Goal: Find specific page/section: Find specific page/section

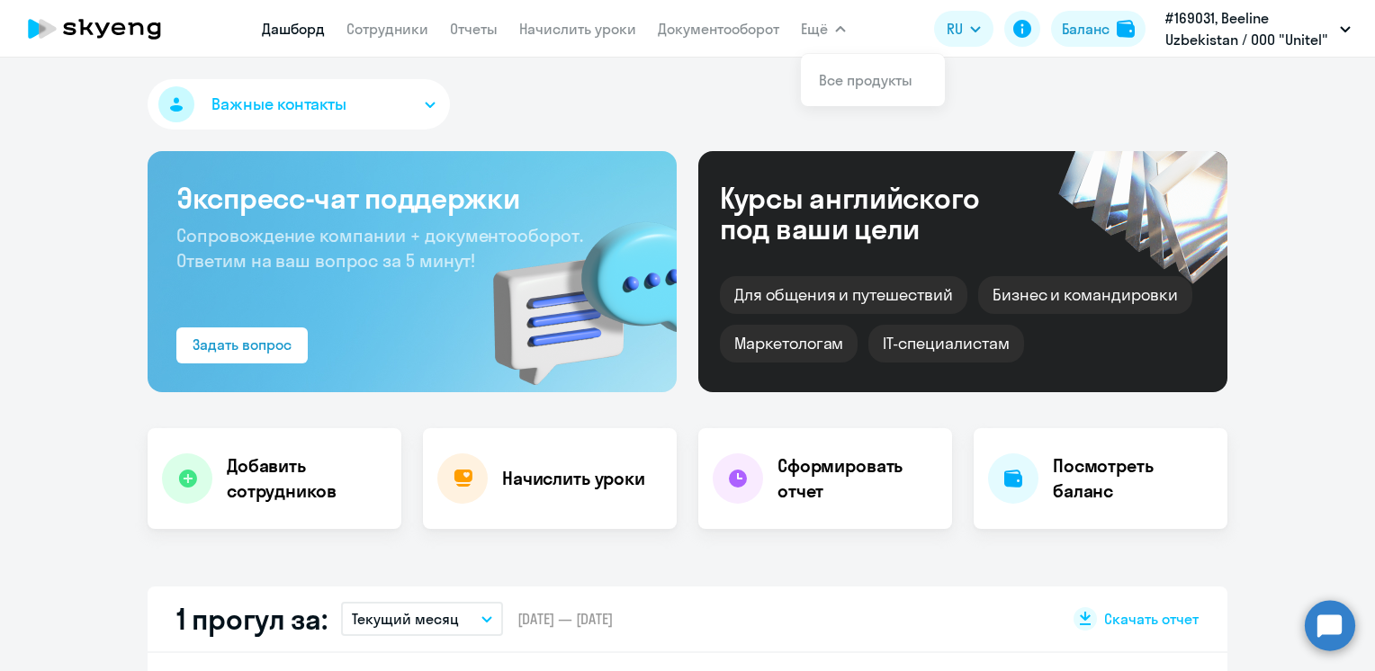
select select "30"
click at [417, 31] on link "Сотрудники" at bounding box center [387, 29] width 82 height 18
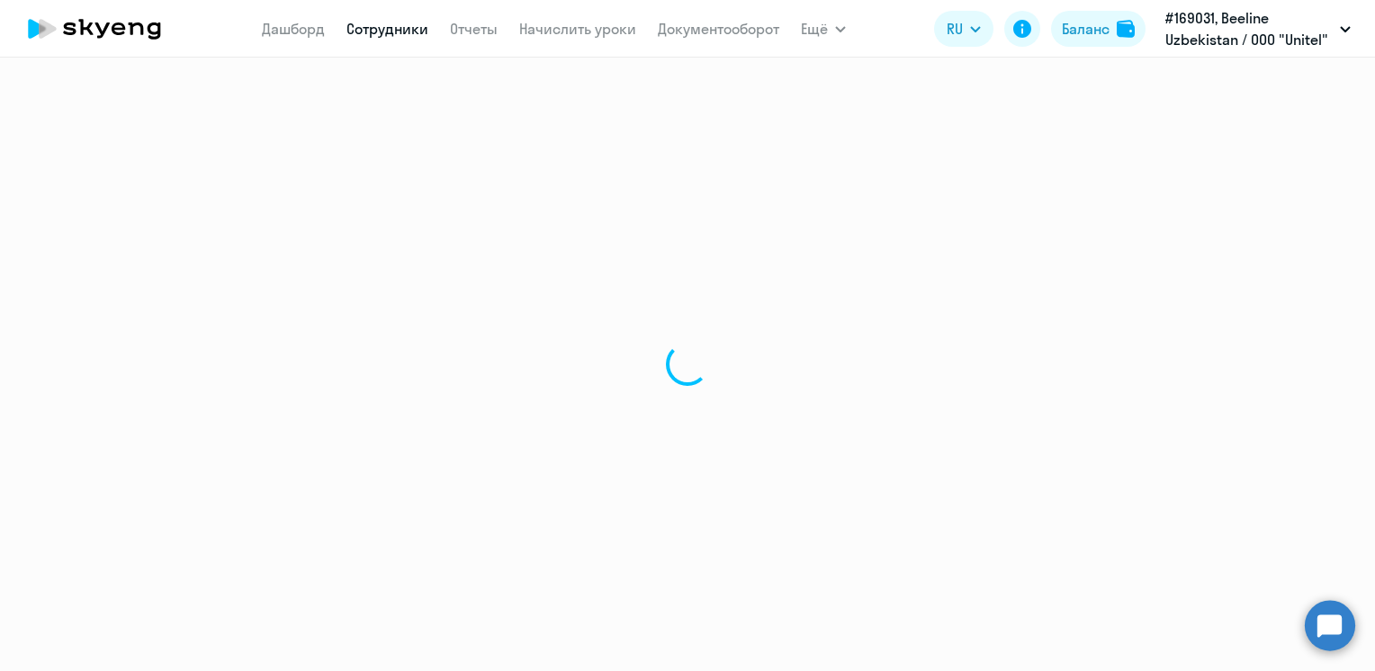
select select "30"
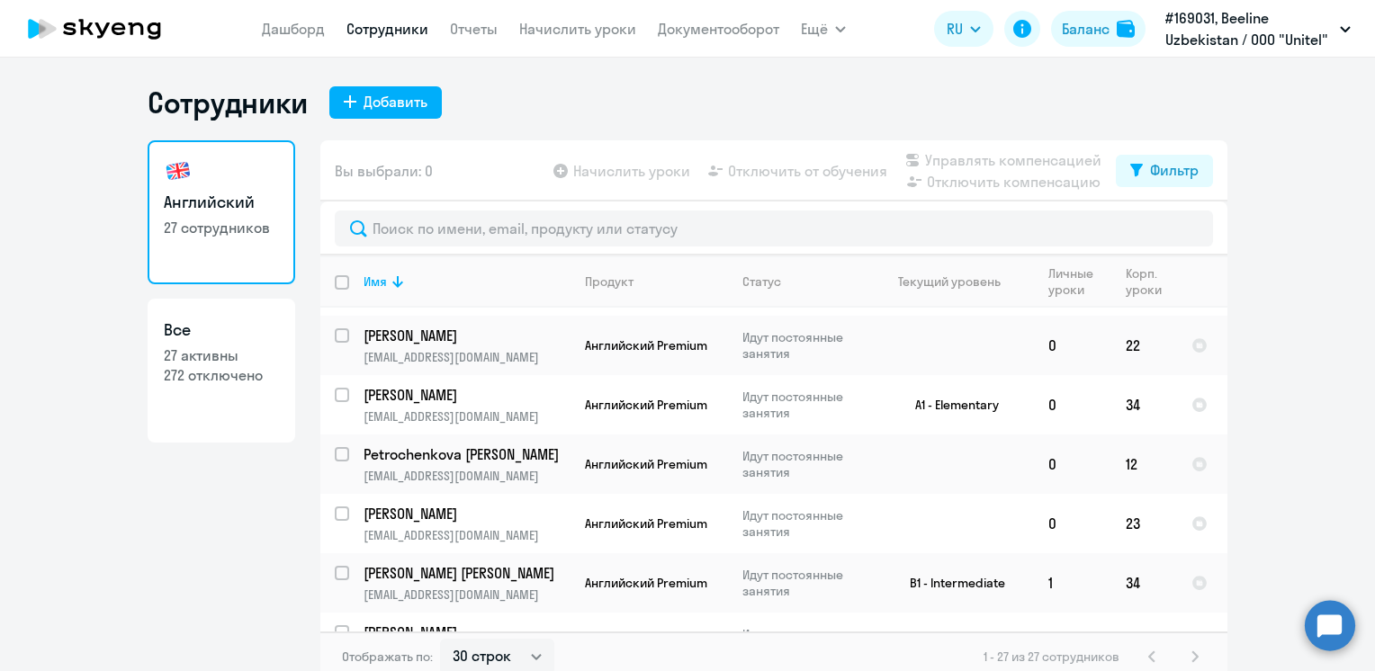
scroll to position [540, 0]
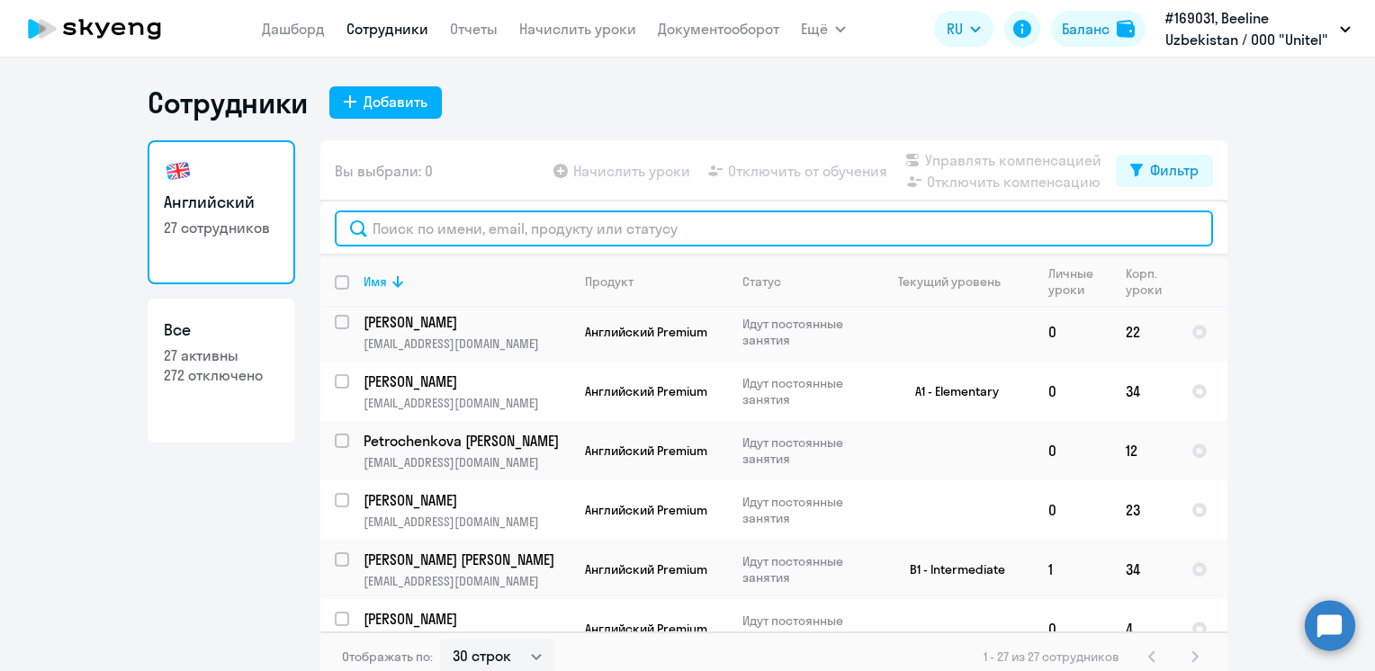
click at [474, 220] on input "text" at bounding box center [774, 229] width 878 height 36
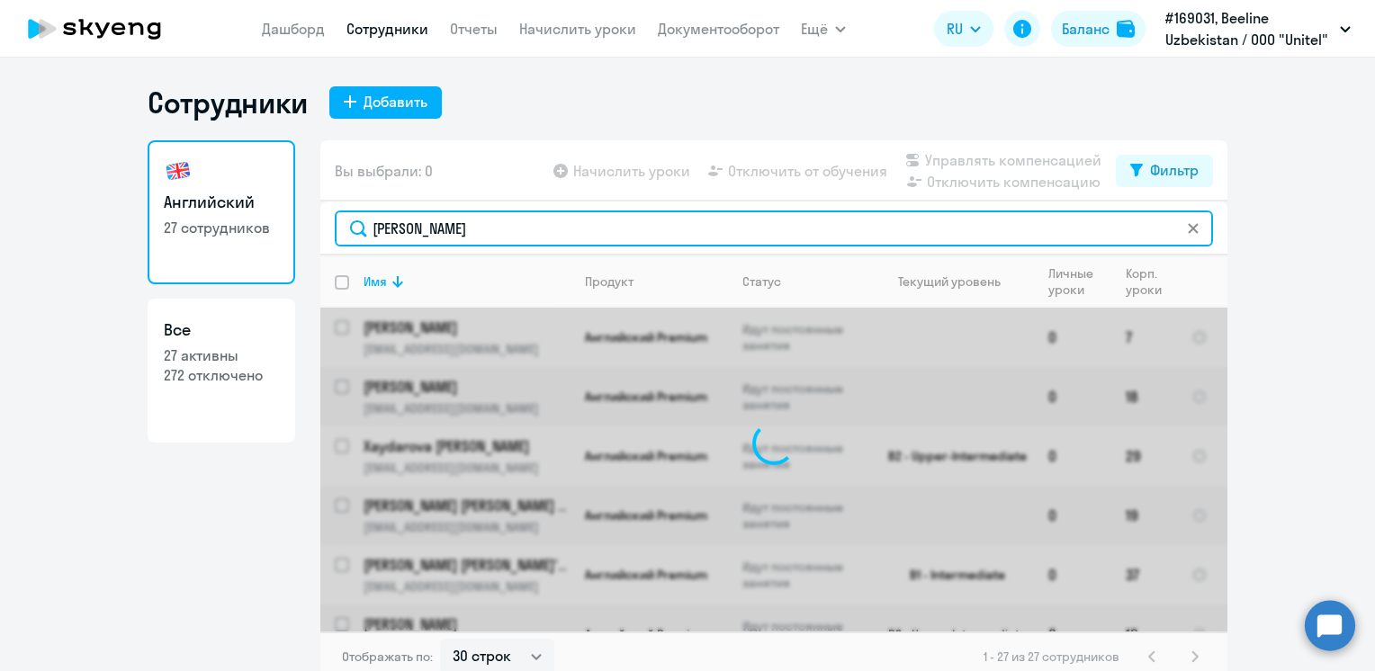
type input "[PERSON_NAME]"
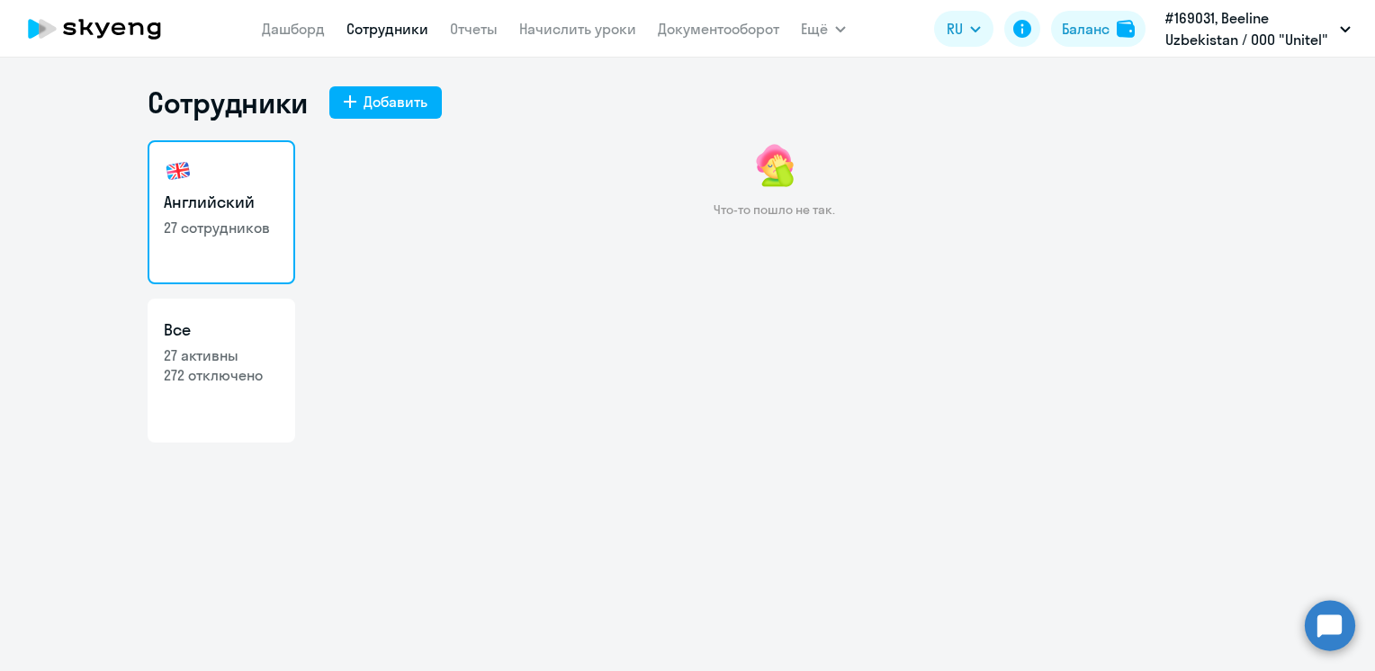
click at [396, 32] on link "Сотрудники" at bounding box center [387, 29] width 82 height 18
click at [294, 31] on link "Дашборд" at bounding box center [293, 29] width 63 height 18
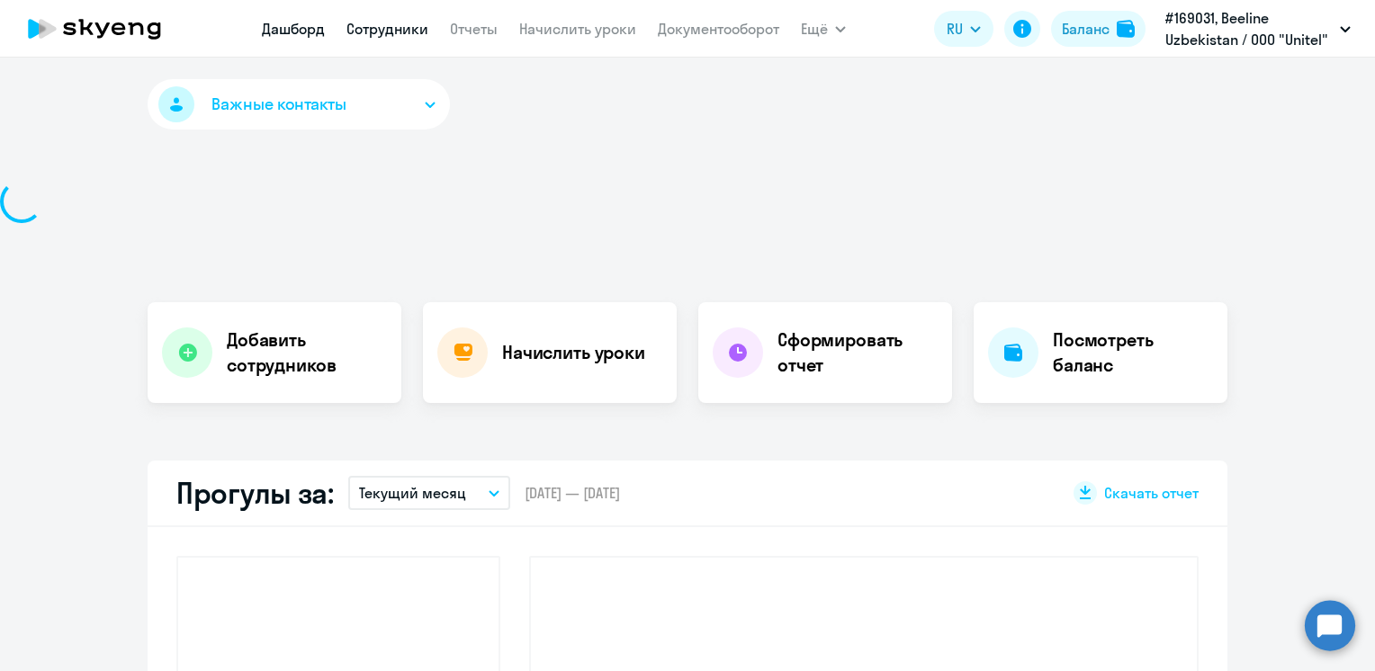
click at [377, 33] on link "Сотрудники" at bounding box center [387, 29] width 82 height 18
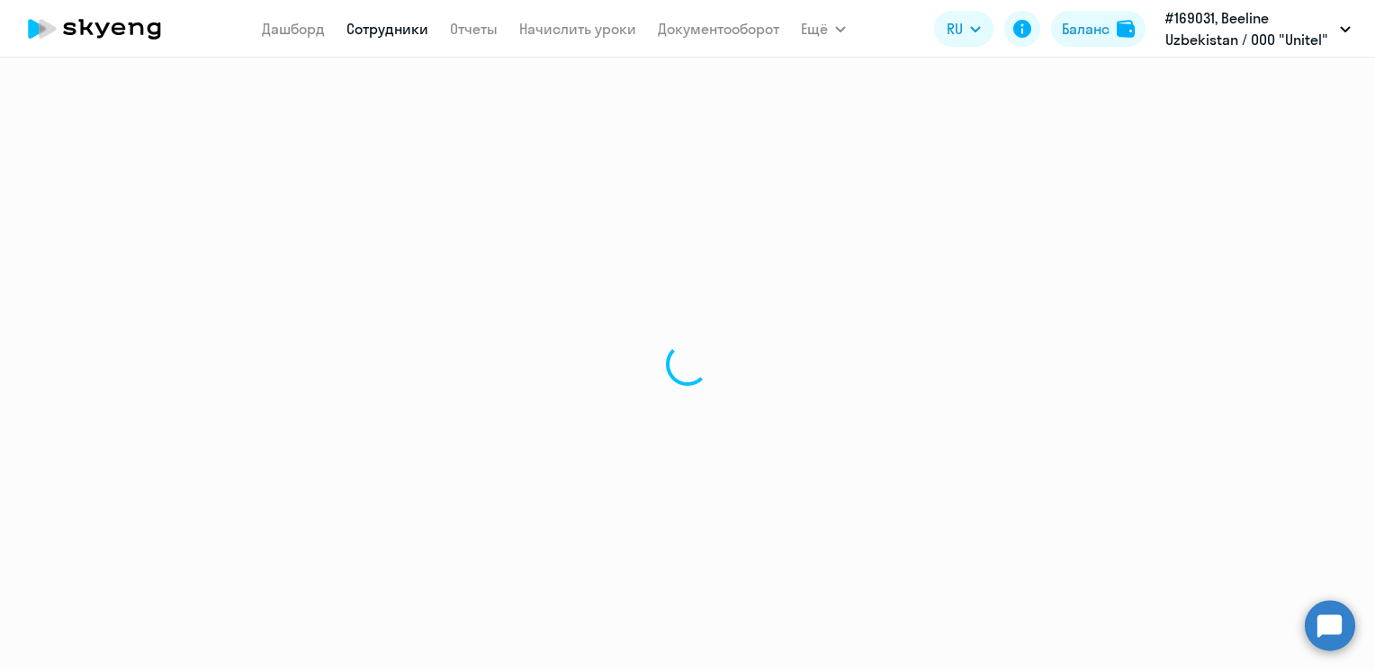
select select "30"
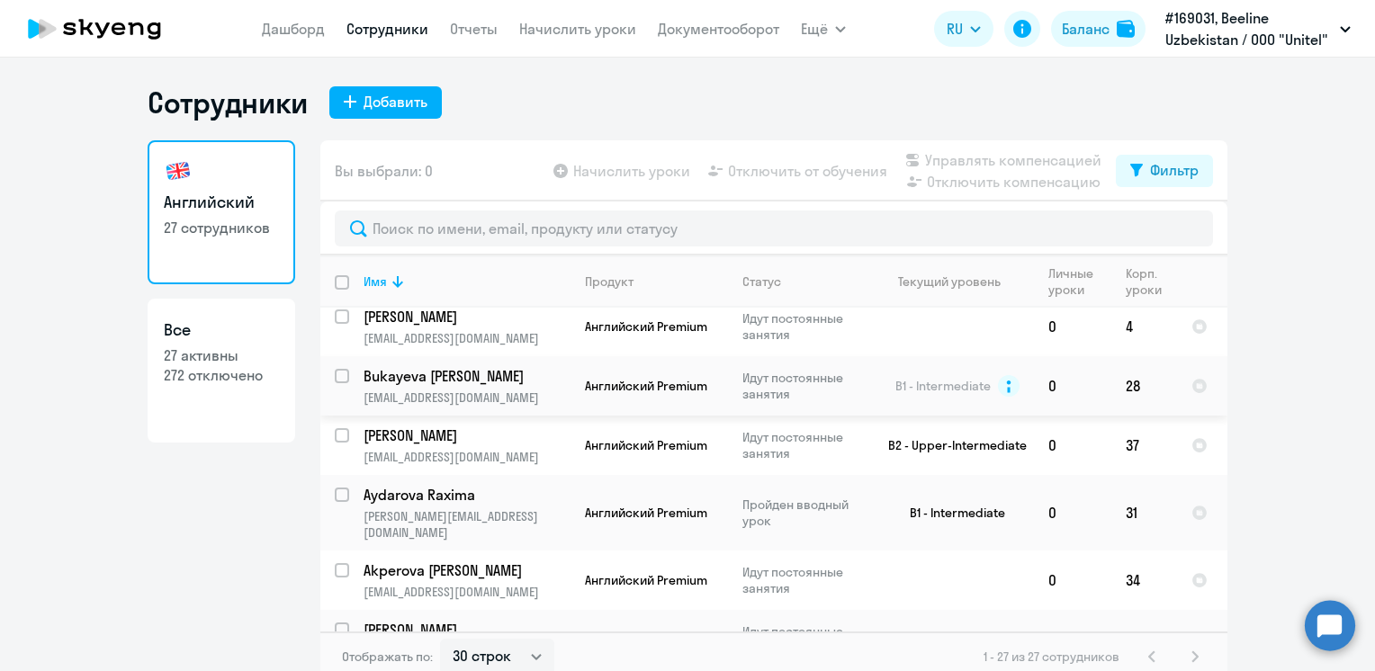
scroll to position [1170, 0]
